Goal: Navigation & Orientation: Find specific page/section

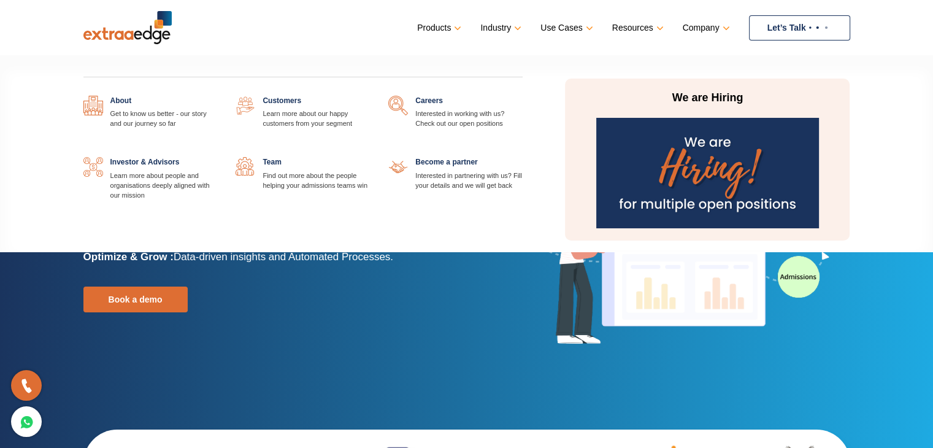
click at [713, 22] on link "Company" at bounding box center [704, 28] width 45 height 18
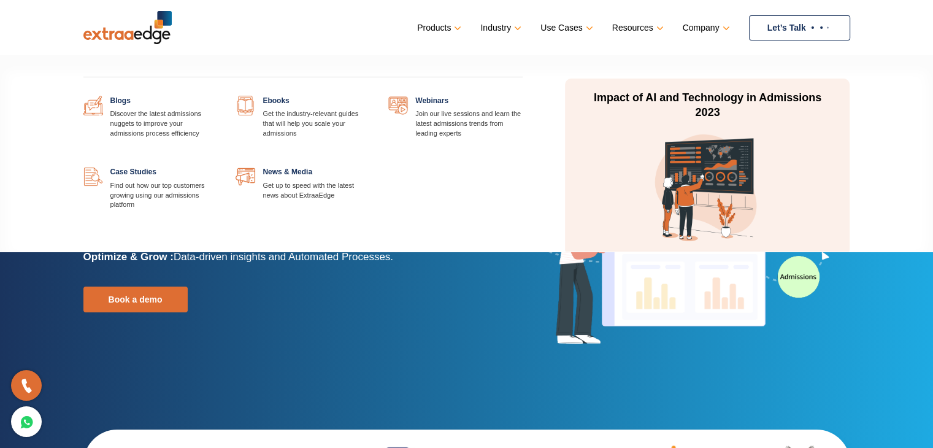
click at [650, 25] on link "Resources" at bounding box center [636, 28] width 49 height 18
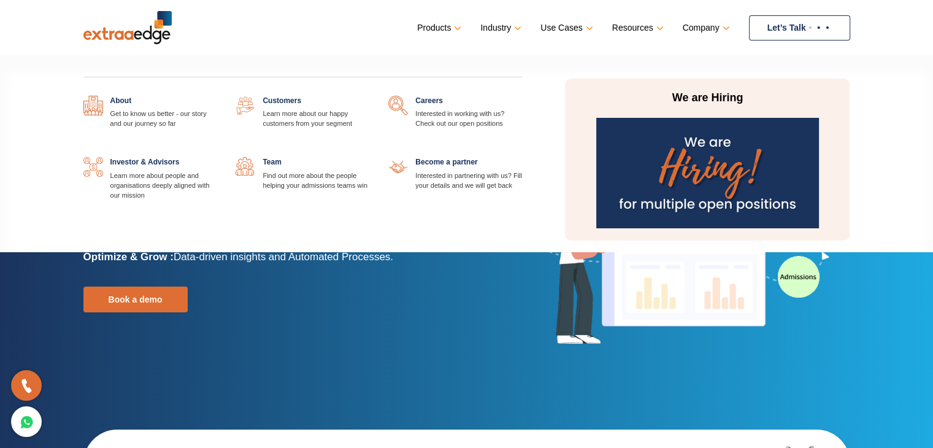
click at [370, 96] on link at bounding box center [370, 96] width 0 height 0
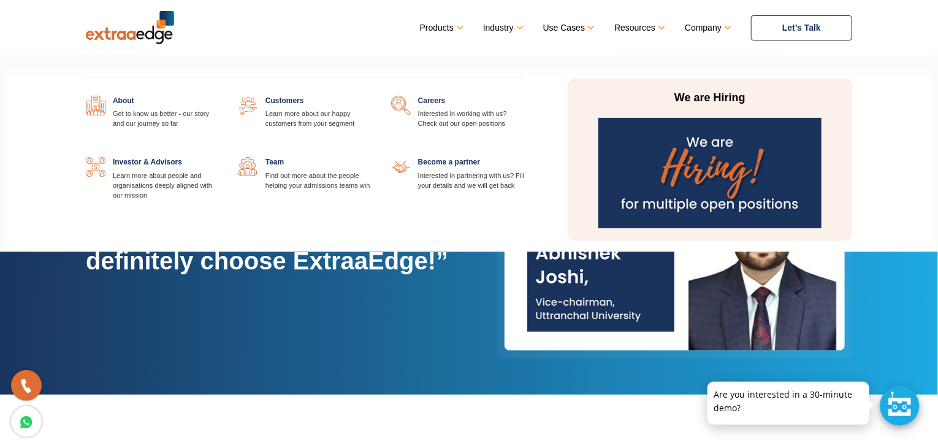
click at [525, 96] on link at bounding box center [525, 96] width 0 height 0
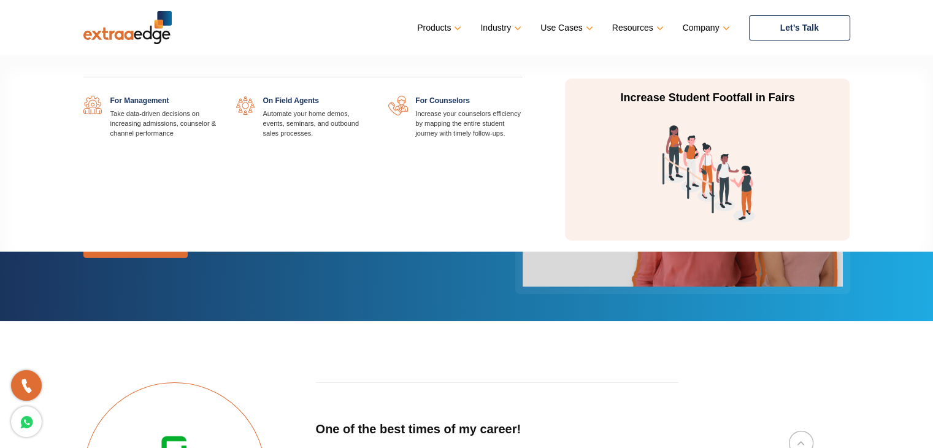
click at [553, 23] on link "Use Cases" at bounding box center [565, 28] width 50 height 18
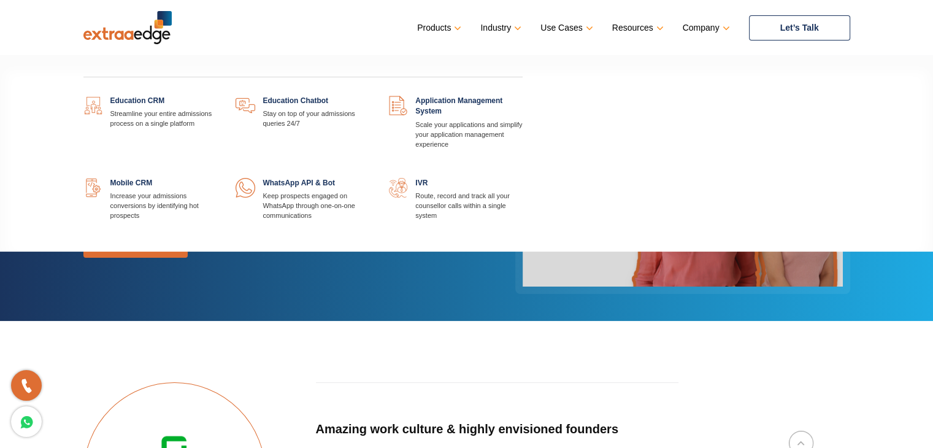
click at [433, 18] on li "Products Education CRM Streamline your entire admissions process on a single pl…" at bounding box center [438, 27] width 42 height 18
click at [437, 26] on link "Products" at bounding box center [438, 28] width 42 height 18
click at [217, 96] on link at bounding box center [217, 96] width 0 height 0
